Goal: Use online tool/utility

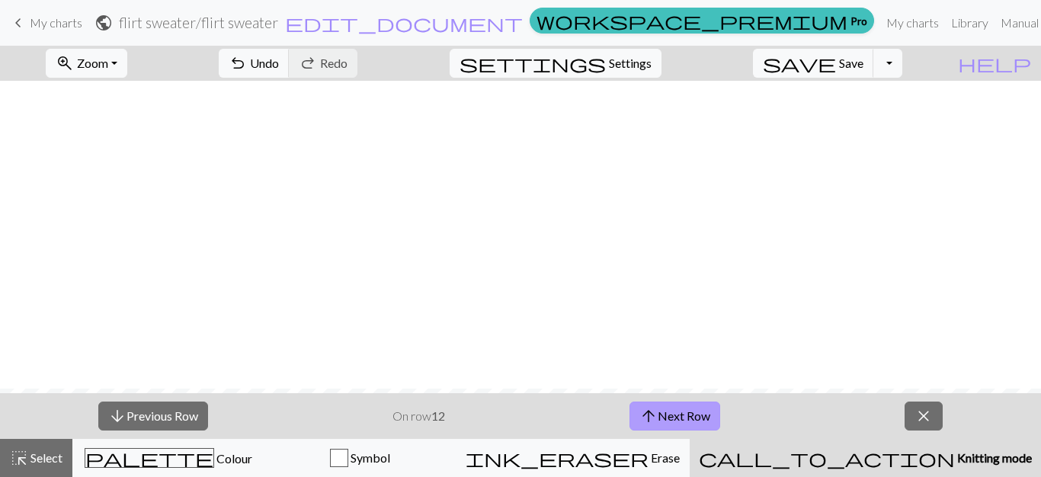
scroll to position [308, 0]
click at [686, 418] on button "arrow_upward Next Row" at bounding box center [675, 416] width 91 height 29
click at [630, 402] on button "arrow_upward Next Row" at bounding box center [675, 416] width 91 height 29
click at [123, 420] on span "arrow_downward" at bounding box center [117, 416] width 18 height 21
click at [146, 416] on button "arrow_downward Previous Row" at bounding box center [153, 416] width 110 height 29
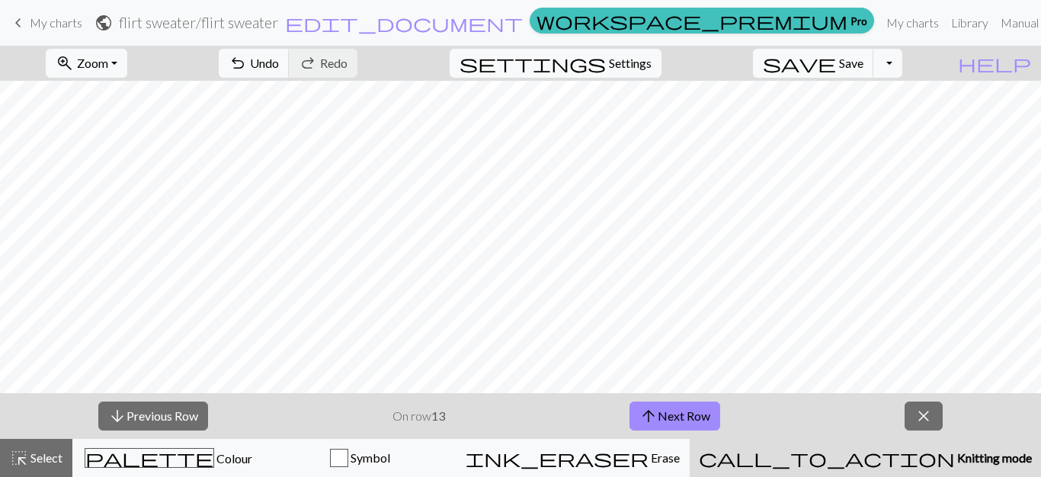
click at [98, 402] on button "arrow_downward Previous Row" at bounding box center [153, 416] width 110 height 29
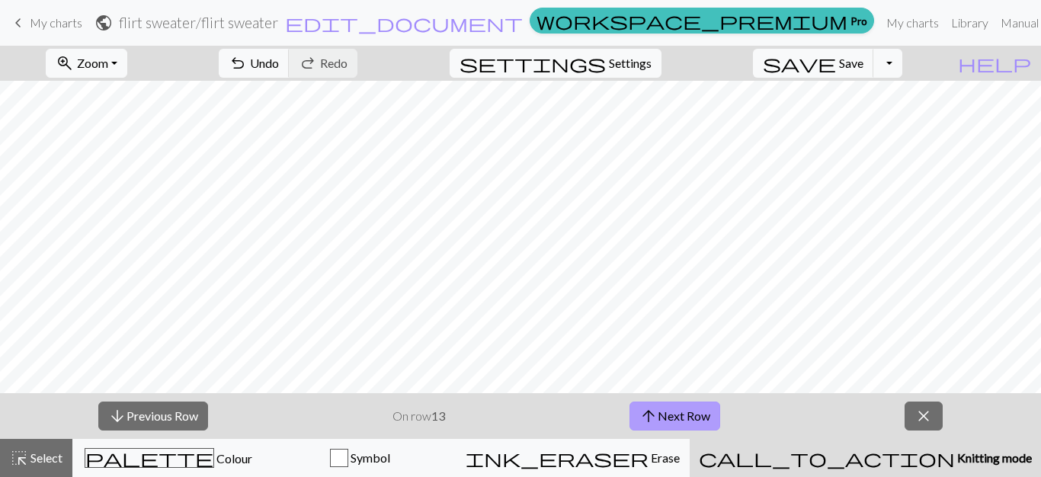
click at [676, 406] on button "arrow_upward Next Row" at bounding box center [675, 416] width 91 height 29
